Goal: Transaction & Acquisition: Obtain resource

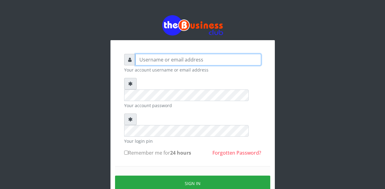
type input "Etinyin"
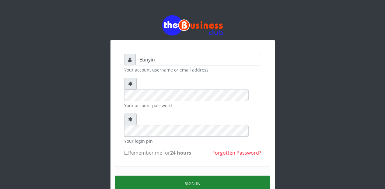
click at [190, 176] on button "Sign in" at bounding box center [192, 184] width 155 height 16
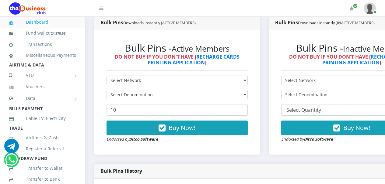
scroll to position [131, 0]
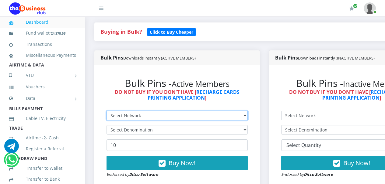
click at [248, 118] on select "Select Network MTN Globacom 9Mobile Airtel" at bounding box center [177, 115] width 141 height 9
select select "MTN"
click at [107, 112] on select "Select Network MTN Globacom 9Mobile Airtel" at bounding box center [177, 115] width 141 height 9
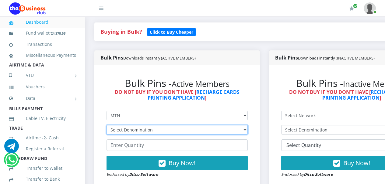
click at [248, 131] on select "Select Denomination MTN NGN100 - ₦96.94 MTN NGN200 - ₦193.88 MTN NGN400 - ₦387.…" at bounding box center [177, 129] width 141 height 9
select select "96.94-100"
click at [107, 127] on select "Select Denomination MTN NGN100 - ₦96.94 MTN NGN200 - ₦193.88 MTN NGN400 - ₦387.…" at bounding box center [177, 129] width 141 height 9
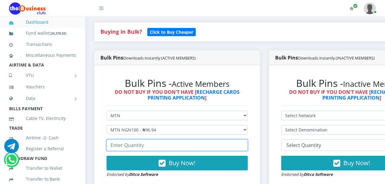
click at [203, 147] on input "number" at bounding box center [177, 146] width 141 height 12
click at [201, 147] on input "number" at bounding box center [177, 146] width 141 height 12
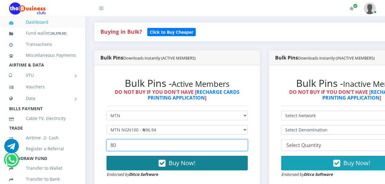
type input "80"
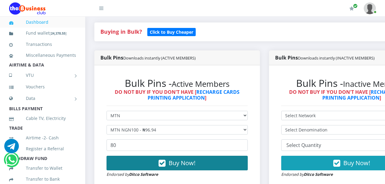
click at [166, 165] on icon "button" at bounding box center [162, 164] width 7 height 6
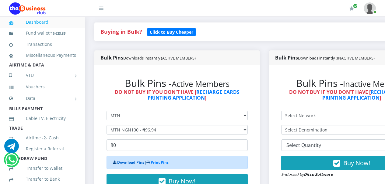
click at [132, 165] on link "Download Pins" at bounding box center [130, 162] width 27 height 5
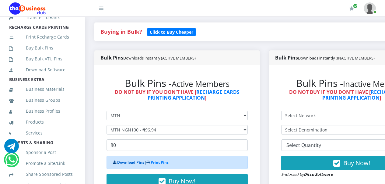
scroll to position [164, 0]
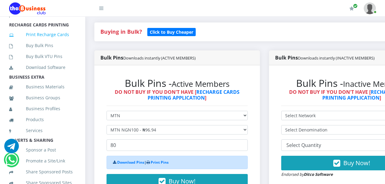
click at [43, 42] on link "Print Recharge Cards" at bounding box center [42, 35] width 67 height 14
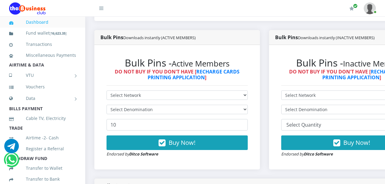
scroll to position [154, 0]
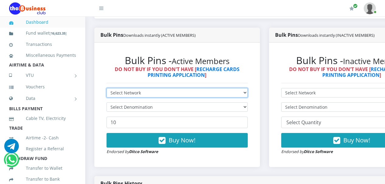
click at [248, 95] on select "Select Network MTN Globacom 9Mobile Airtel" at bounding box center [177, 92] width 141 height 9
select select "MTN"
click at [107, 89] on select "Select Network MTN Globacom 9Mobile Airtel" at bounding box center [177, 92] width 141 height 9
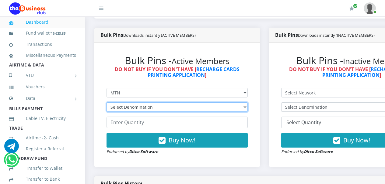
click at [248, 109] on select "Select Denomination MTN NGN100 - ₦96.94 MTN NGN200 - ₦193.88 MTN NGN400 - ₦387.…" at bounding box center [177, 107] width 141 height 9
select select "193.88-200"
click at [107, 104] on select "Select Denomination MTN NGN100 - ₦96.94 MTN NGN200 - ₦193.88 MTN NGN400 - ₦387.…" at bounding box center [177, 107] width 141 height 9
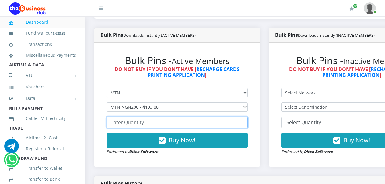
click at [233, 123] on input "number" at bounding box center [177, 123] width 141 height 12
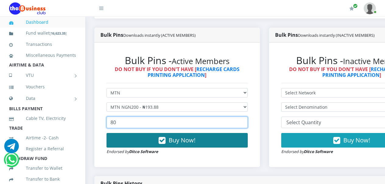
type input "80"
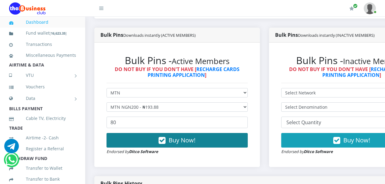
click at [166, 142] on icon "button" at bounding box center [162, 141] width 7 height 6
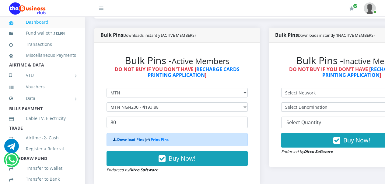
click at [135, 141] on link "Download Pins" at bounding box center [130, 139] width 27 height 5
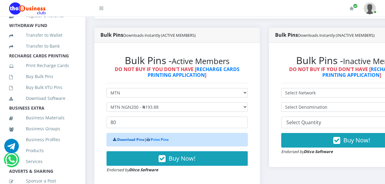
scroll to position [137, 0]
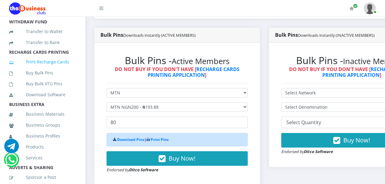
click at [46, 69] on link "Print Recharge Cards" at bounding box center [42, 62] width 67 height 14
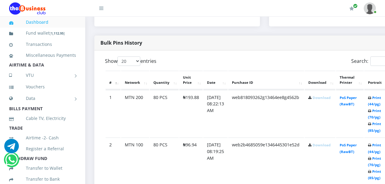
scroll to position [332, 0]
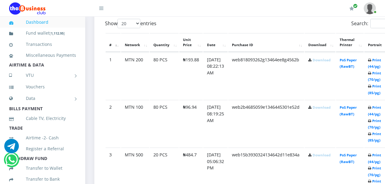
click at [329, 61] on link "Download" at bounding box center [322, 60] width 18 height 5
click at [329, 108] on link "Download" at bounding box center [322, 107] width 18 height 5
